Goal: Task Accomplishment & Management: Complete application form

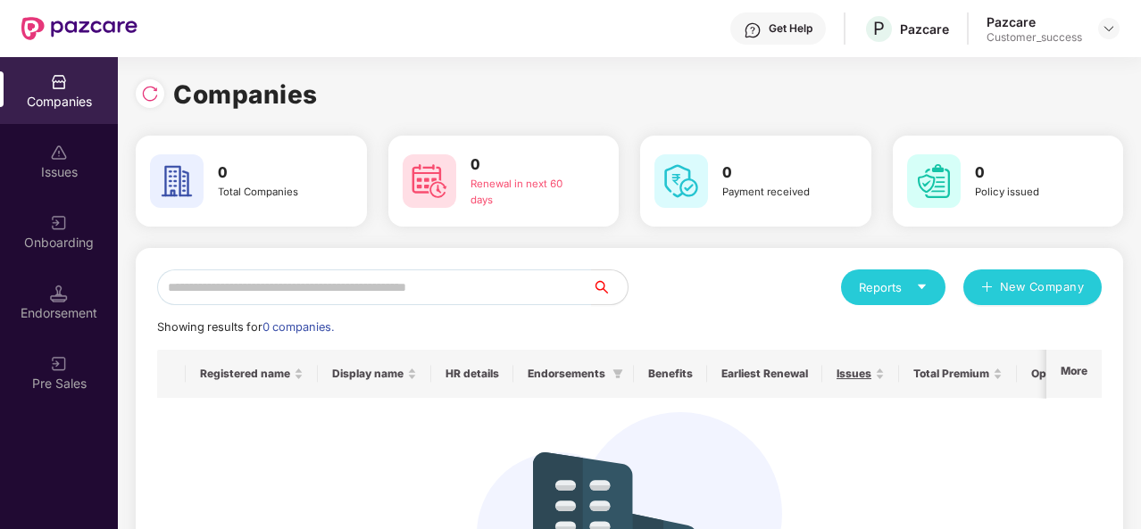
scroll to position [191, 0]
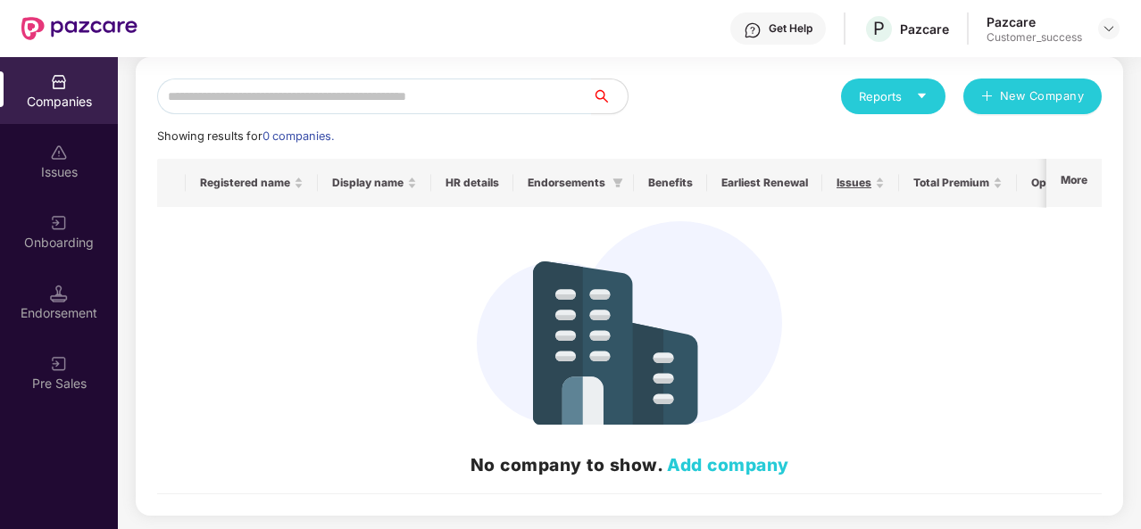
click at [64, 171] on div "Issues" at bounding box center [59, 172] width 118 height 18
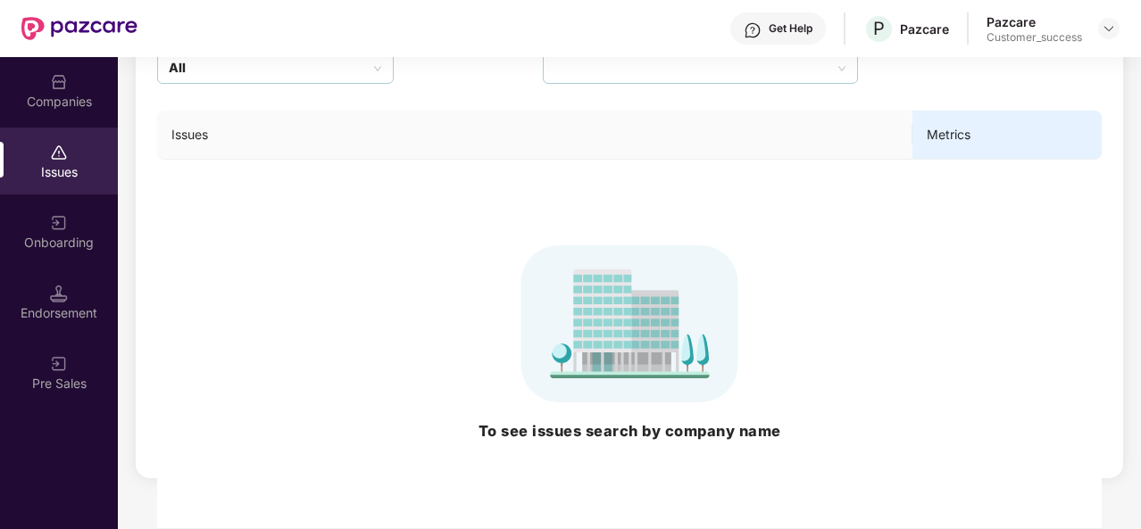
scroll to position [184, 0]
click at [67, 217] on div "Onboarding" at bounding box center [59, 231] width 118 height 67
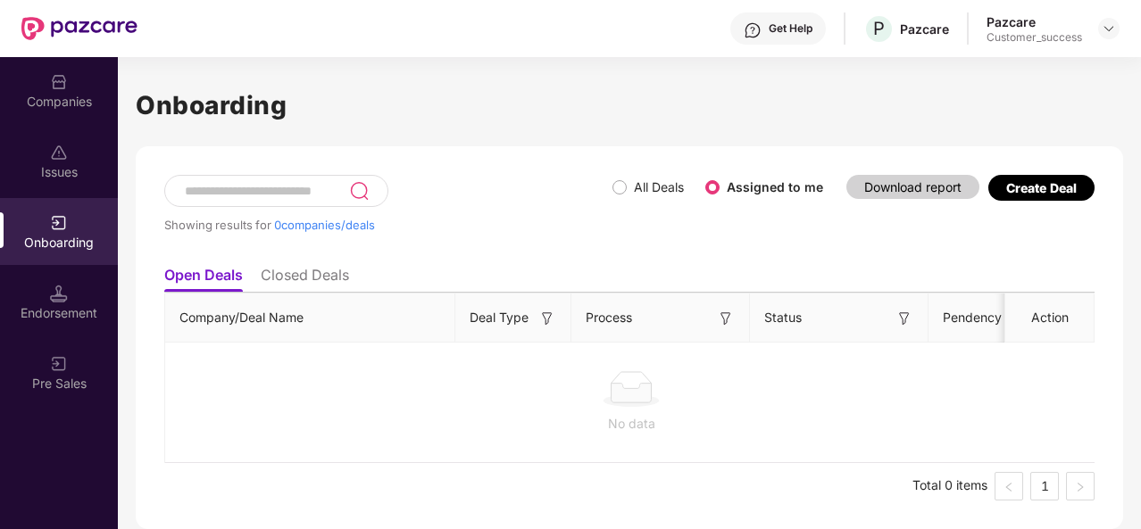
click at [37, 299] on div "Endorsement" at bounding box center [59, 302] width 118 height 67
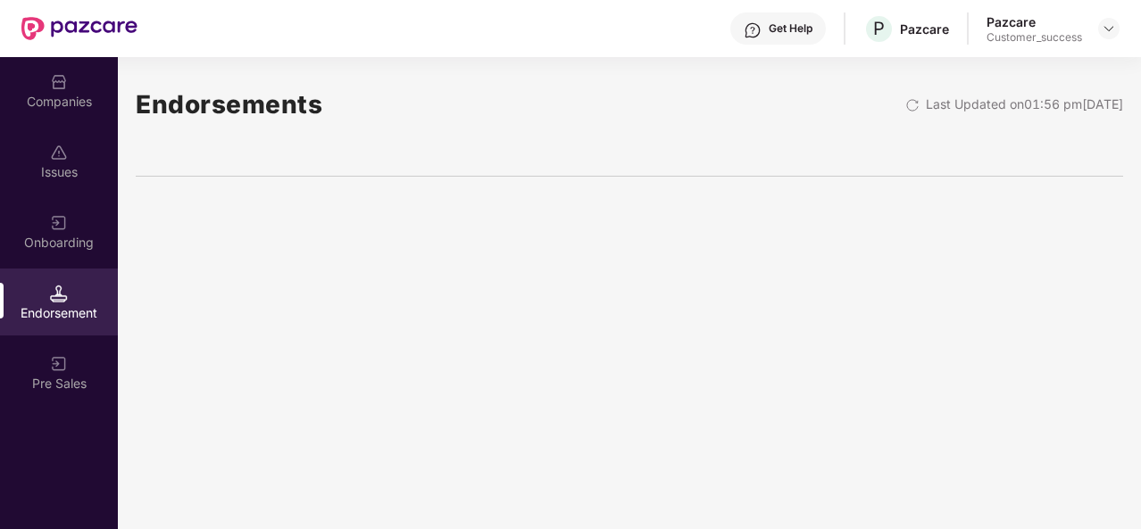
click at [37, 299] on div "Endorsement" at bounding box center [59, 302] width 118 height 67
click at [46, 382] on div "Pre Sales" at bounding box center [59, 384] width 118 height 18
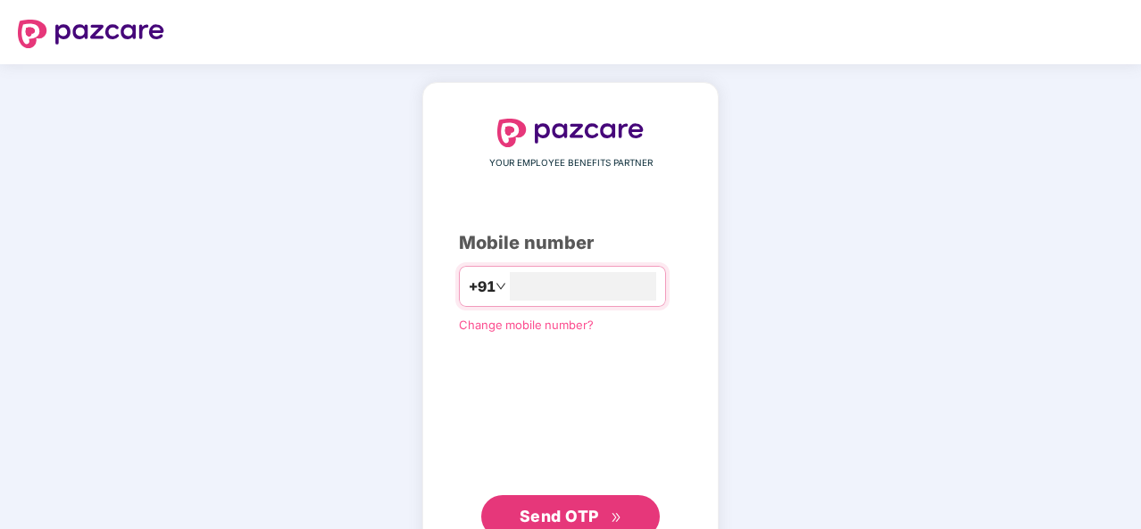
type input "**********"
click at [597, 497] on button "Send OTP" at bounding box center [570, 515] width 179 height 43
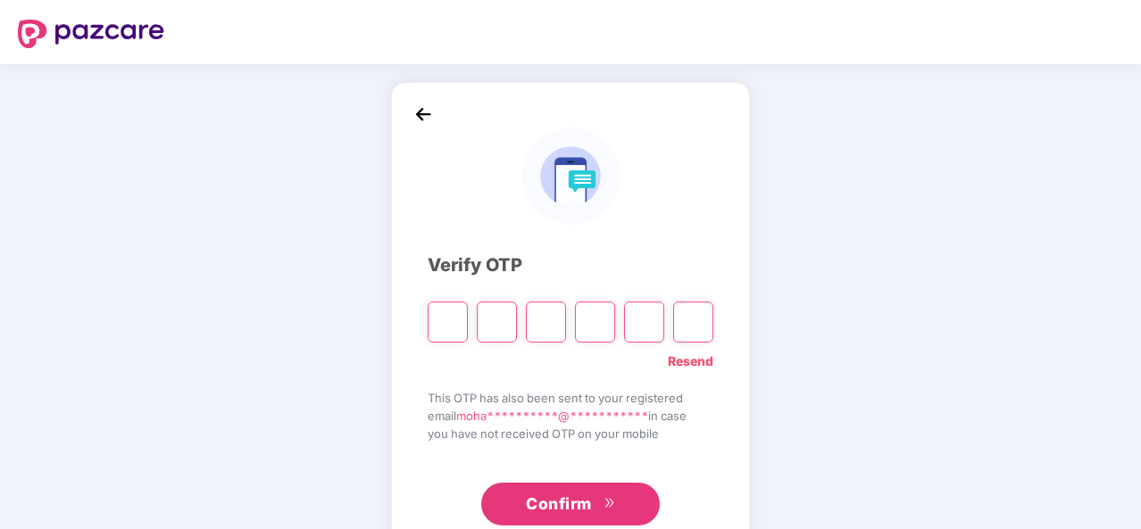
type input "*"
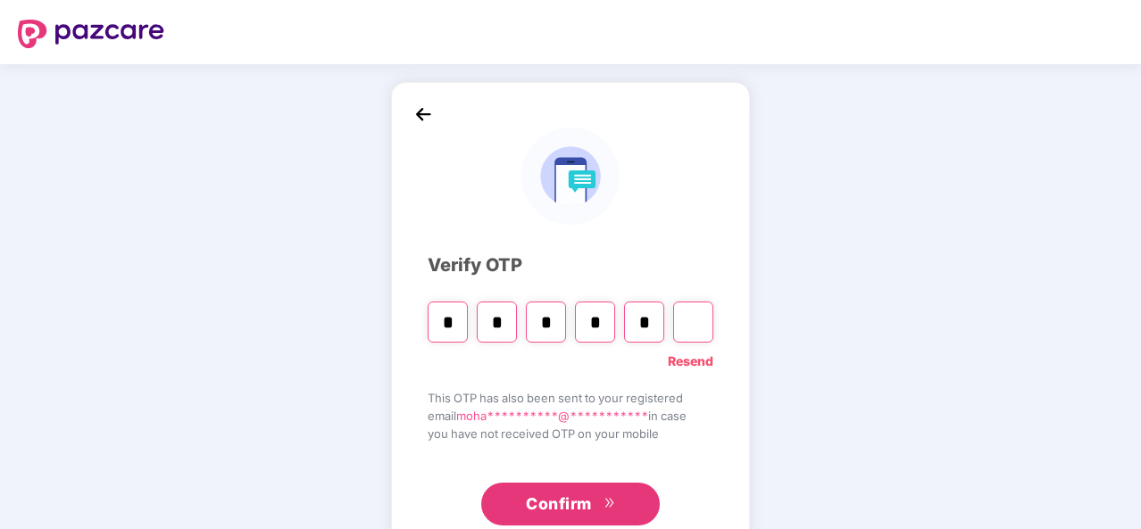
type input "*"
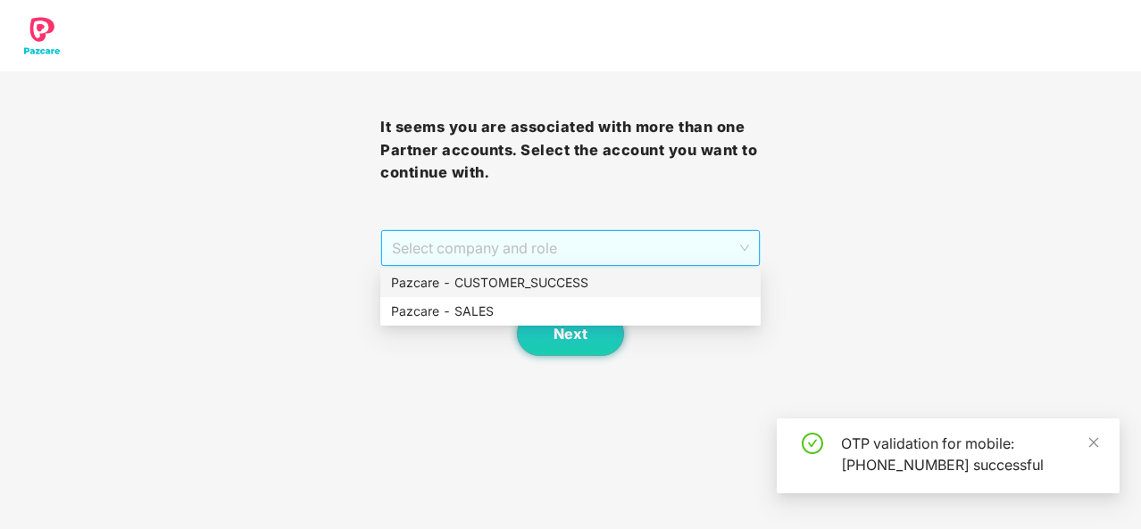
click at [724, 237] on span "Select company and role" at bounding box center [570, 248] width 357 height 34
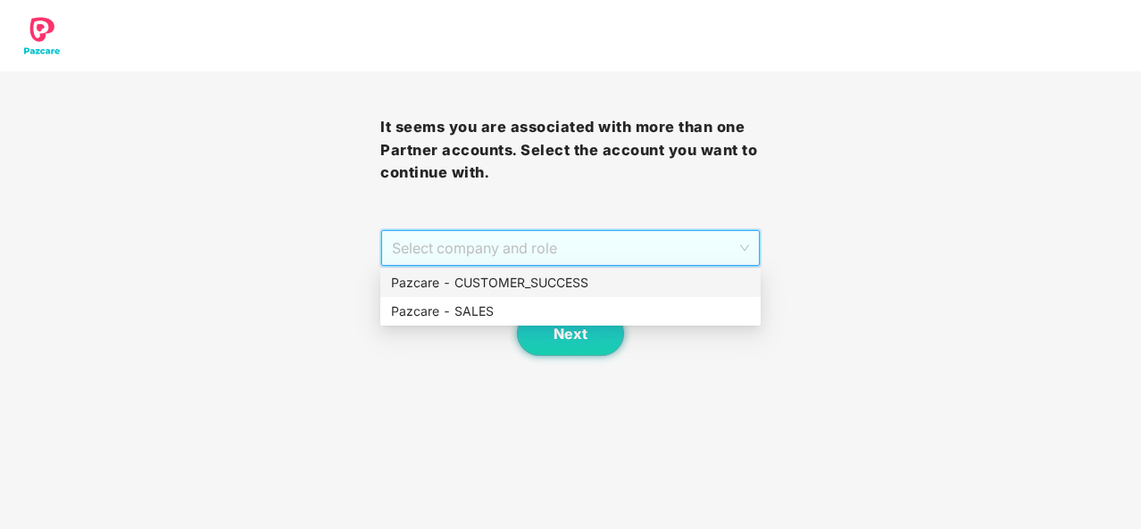
click at [579, 285] on div "Pazcare - CUSTOMER_SUCCESS" at bounding box center [570, 283] width 359 height 20
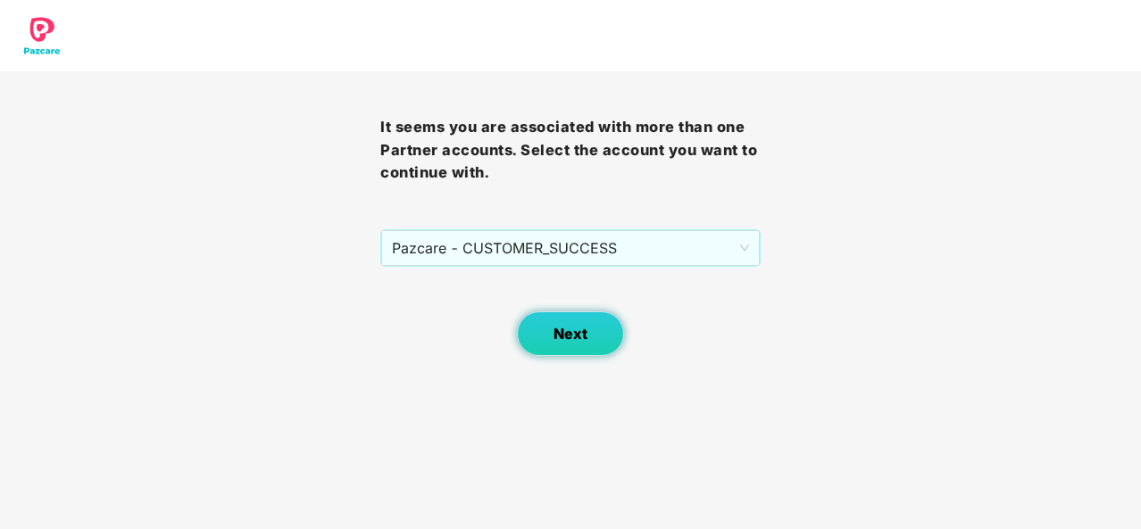
click at [558, 330] on span "Next" at bounding box center [571, 334] width 34 height 17
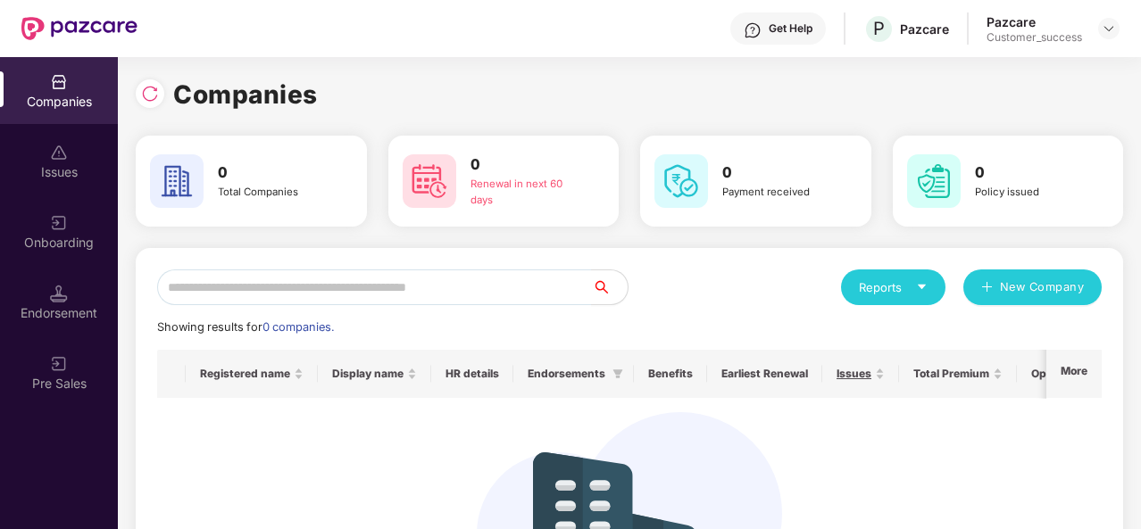
click at [71, 170] on div "Issues" at bounding box center [59, 172] width 118 height 18
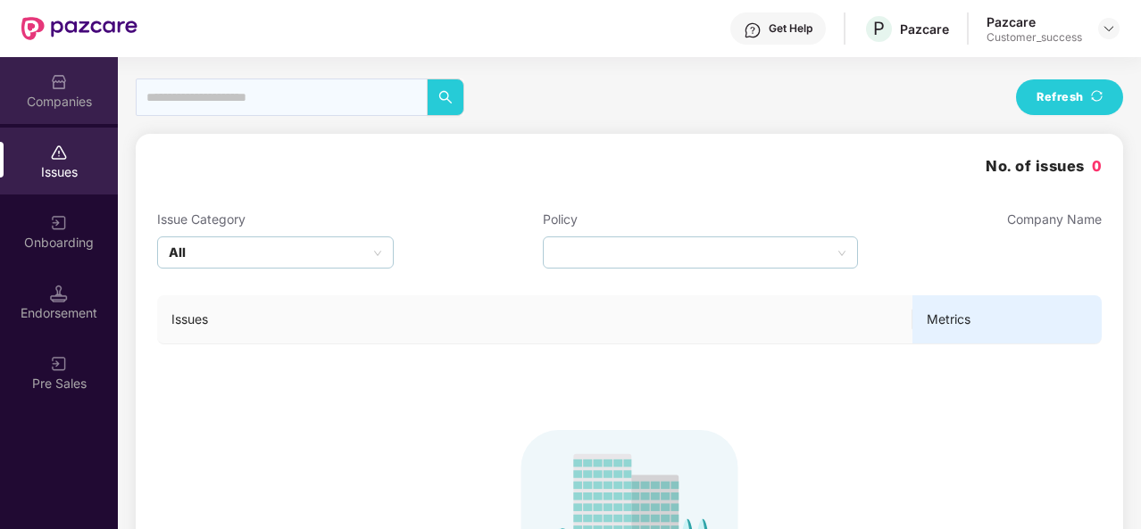
click at [56, 105] on div "Companies" at bounding box center [59, 102] width 118 height 18
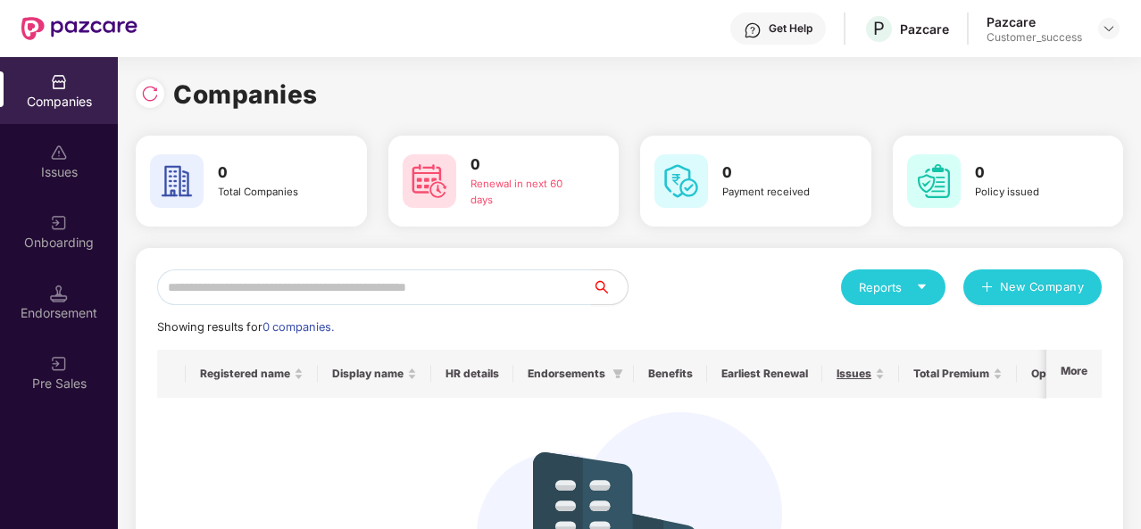
click at [287, 188] on div "Total Companies" at bounding box center [274, 193] width 112 height 16
click at [555, 179] on div "Renewal in next 60 days" at bounding box center [527, 193] width 112 height 32
drag, startPoint x: 764, startPoint y: 174, endPoint x: 1030, endPoint y: 154, distance: 266.9
click at [1030, 154] on div "0 Total Companies 0 Renewal in next 60 days 0 Payment received 0 Policy issued" at bounding box center [629, 181] width 1009 height 91
click at [1030, 154] on div "0 Policy issued" at bounding box center [1008, 181] width 217 height 63
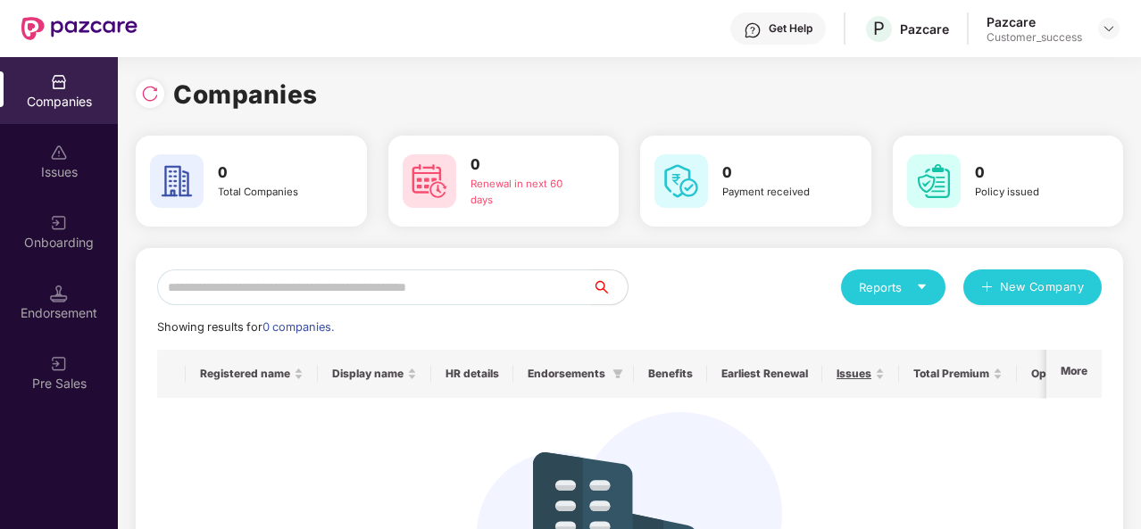
click at [922, 286] on icon "caret-down" at bounding box center [922, 287] width 8 height 4
click at [780, 296] on div "Reports New Company" at bounding box center [865, 288] width 472 height 36
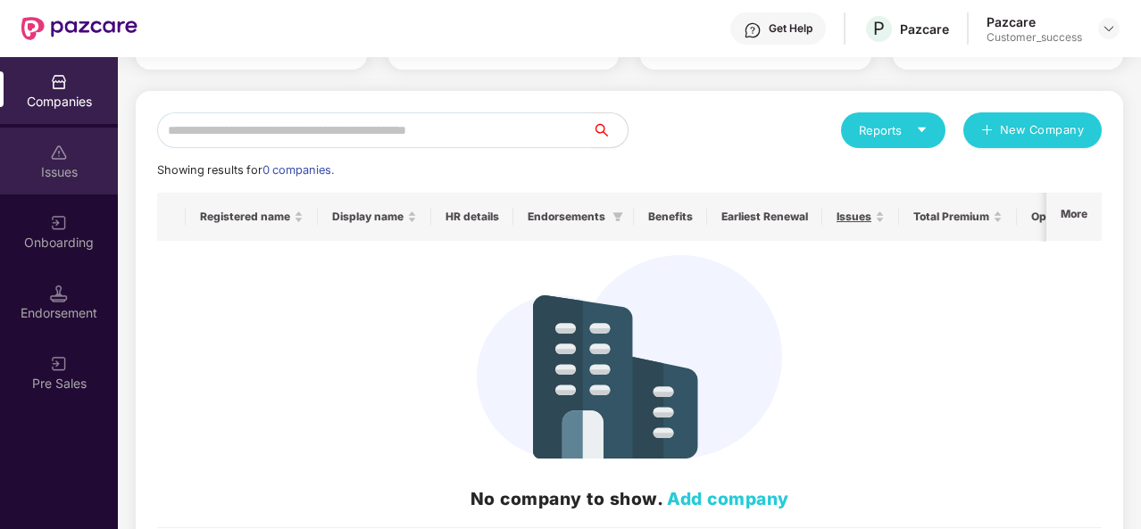
click at [45, 151] on div "Issues" at bounding box center [59, 161] width 118 height 67
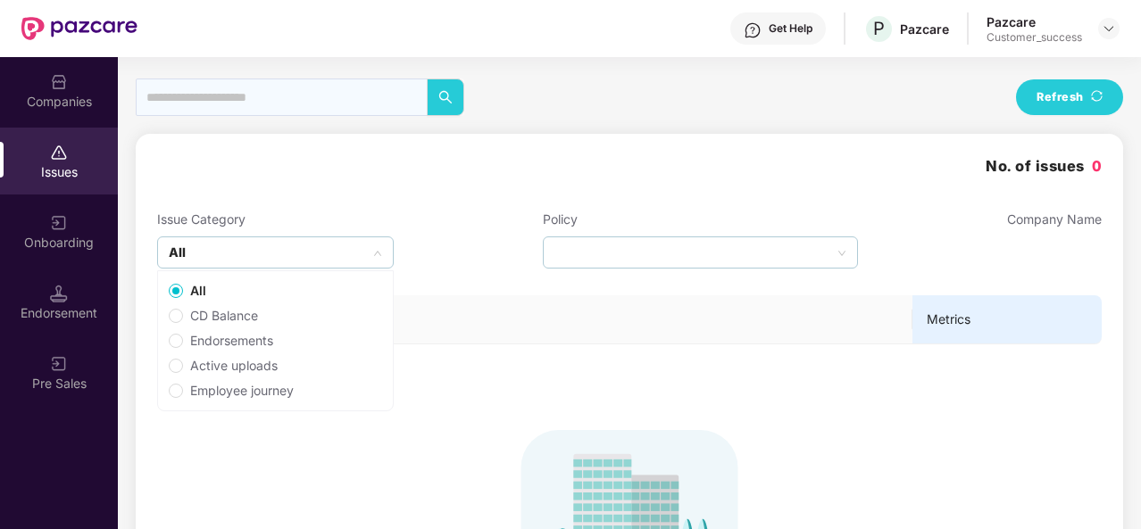
click at [371, 252] on div "All" at bounding box center [275, 253] width 237 height 32
click at [413, 236] on div "Issue Category All Policy Company Name" at bounding box center [629, 239] width 945 height 59
click at [847, 257] on div at bounding box center [700, 253] width 315 height 32
click at [843, 254] on icon "up" at bounding box center [842, 253] width 9 height 9
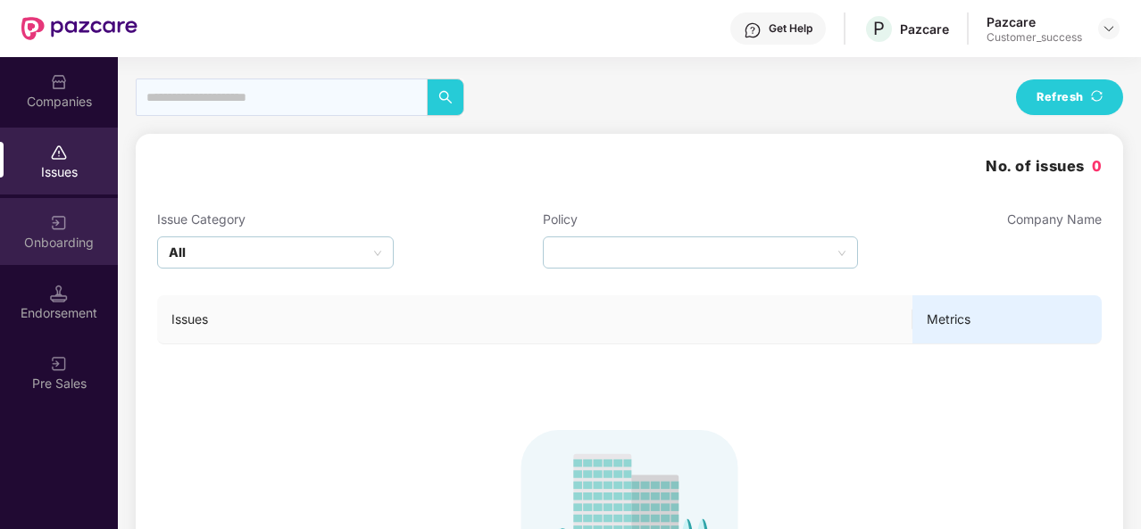
click at [49, 244] on div "Onboarding" at bounding box center [59, 243] width 118 height 18
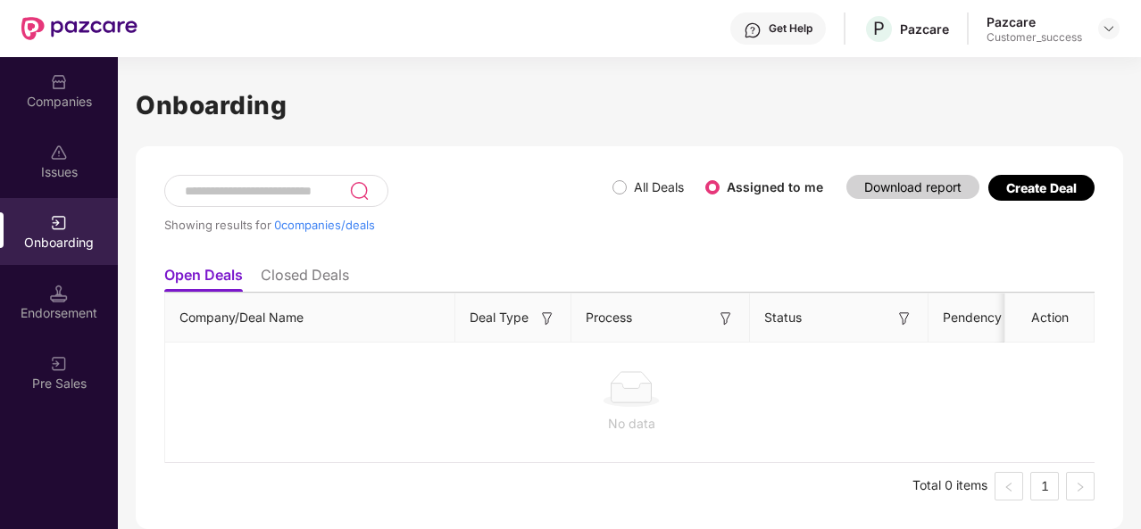
click at [611, 187] on div "Showing results for 0 companies/deals" at bounding box center [388, 216] width 448 height 82
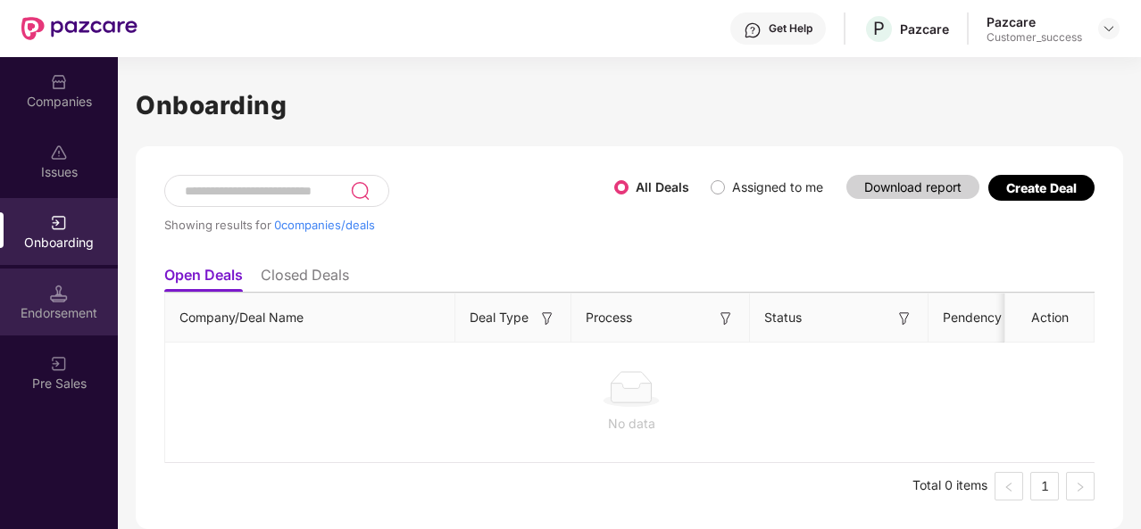
click at [52, 292] on img at bounding box center [59, 294] width 18 height 18
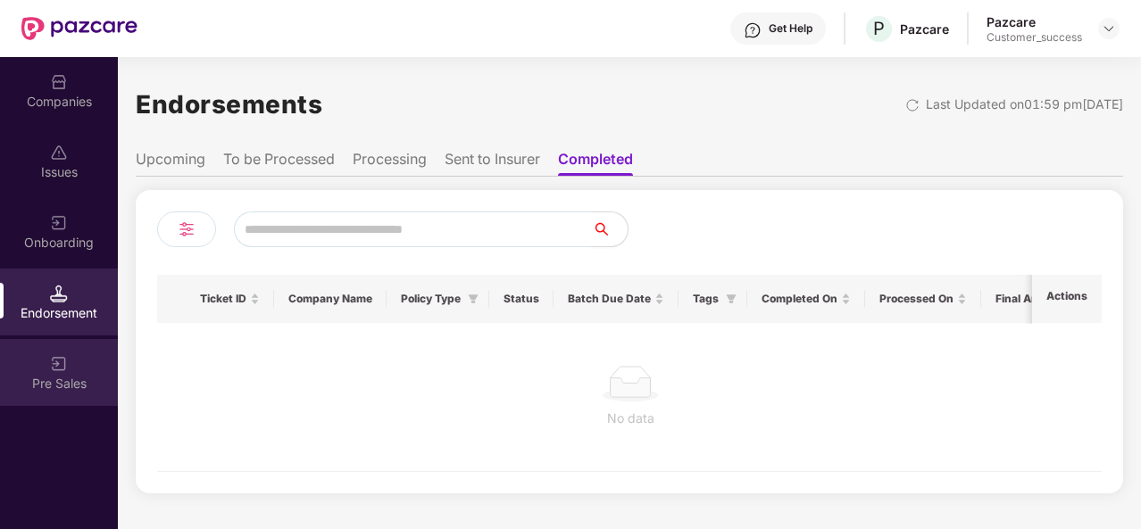
click at [51, 367] on img at bounding box center [59, 364] width 18 height 18
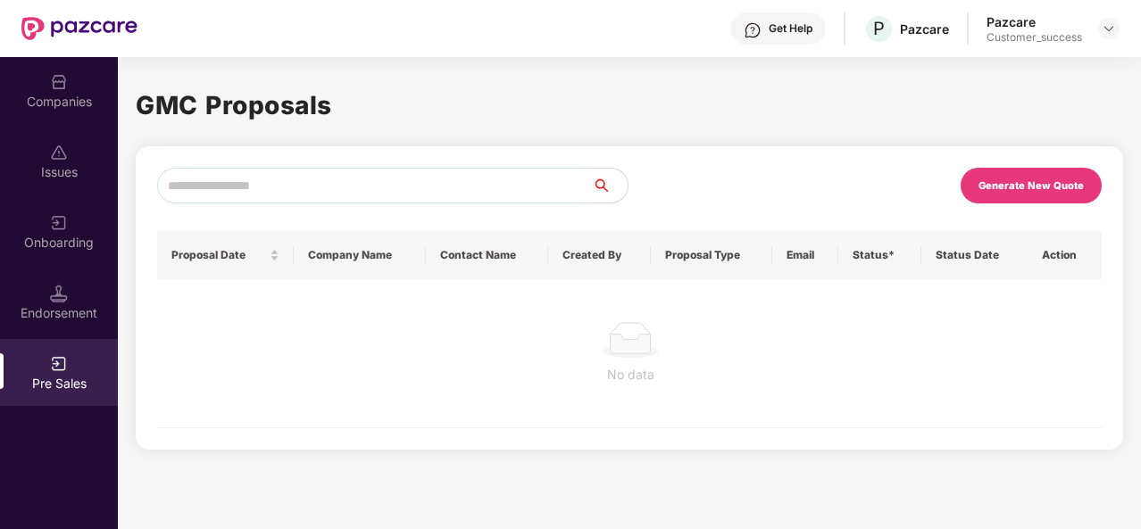
click at [47, 104] on div "Companies" at bounding box center [59, 102] width 118 height 18
